Goal: Information Seeking & Learning: Understand process/instructions

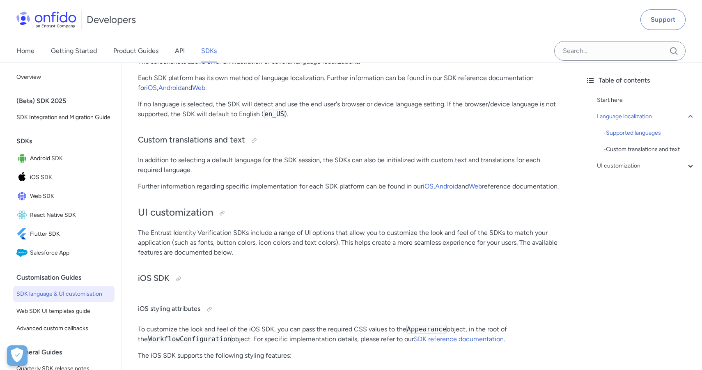
scroll to position [1643, 0]
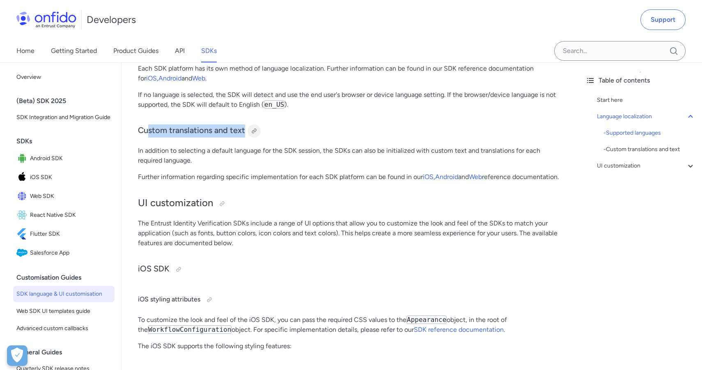
drag, startPoint x: 149, startPoint y: 147, endPoint x: 252, endPoint y: 146, distance: 103.1
click at [252, 138] on h3 "Custom translations and text" at bounding box center [350, 130] width 425 height 13
drag, startPoint x: 431, startPoint y: 162, endPoint x: 547, endPoint y: 165, distance: 115.5
click at [547, 165] on p "In addition to selecting a default language for the SDK session, the SDKs can a…" at bounding box center [350, 156] width 425 height 20
drag, startPoint x: 147, startPoint y: 171, endPoint x: 191, endPoint y: 171, distance: 44.4
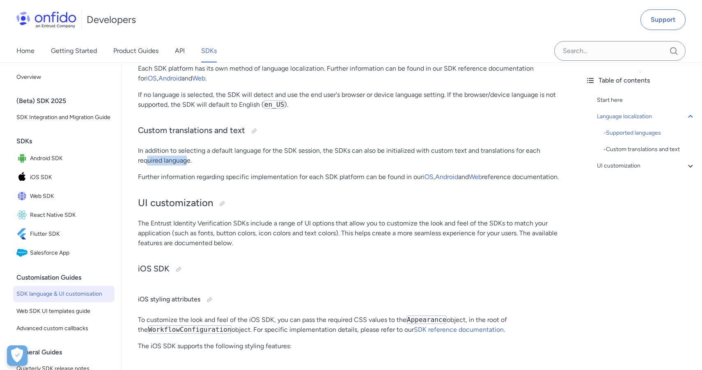
click at [190, 166] on p "In addition to selecting a default language for the SDK session, the SDKs can a…" at bounding box center [350, 156] width 425 height 20
drag, startPoint x: 347, startPoint y: 184, endPoint x: 477, endPoint y: 189, distance: 129.5
click at [475, 182] on p "Further information regarding specific implementation for each SDK platform can…" at bounding box center [350, 177] width 425 height 10
drag, startPoint x: 154, startPoint y: 192, endPoint x: 217, endPoint y: 192, distance: 63.7
click at [216, 182] on p "Further information regarding specific implementation for each SDK platform can…" at bounding box center [350, 177] width 425 height 10
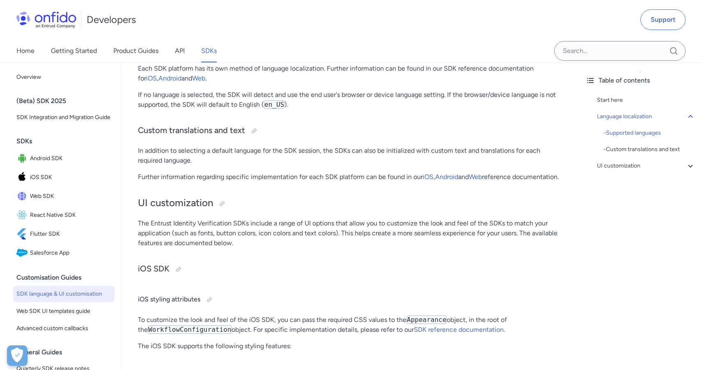
click at [217, 182] on p "Further information regarding specific implementation for each SDK platform can…" at bounding box center [350, 177] width 425 height 10
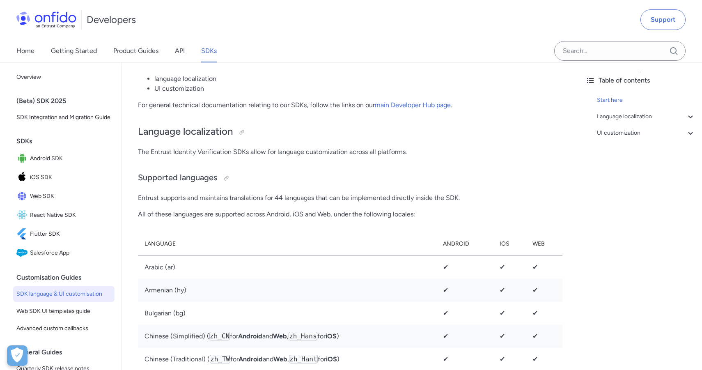
scroll to position [204, 0]
drag, startPoint x: 272, startPoint y: 212, endPoint x: 359, endPoint y: 210, distance: 86.7
click at [359, 203] on p "Entrust supports and maintains translations for 44 languages that can be implem…" at bounding box center [350, 198] width 425 height 10
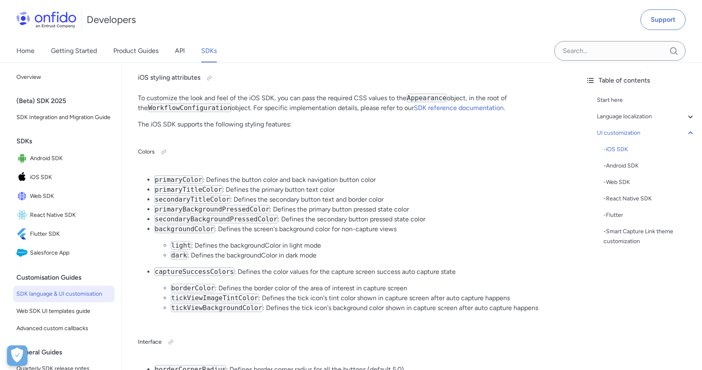
scroll to position [1609, 0]
